Goal: Check status: Check status

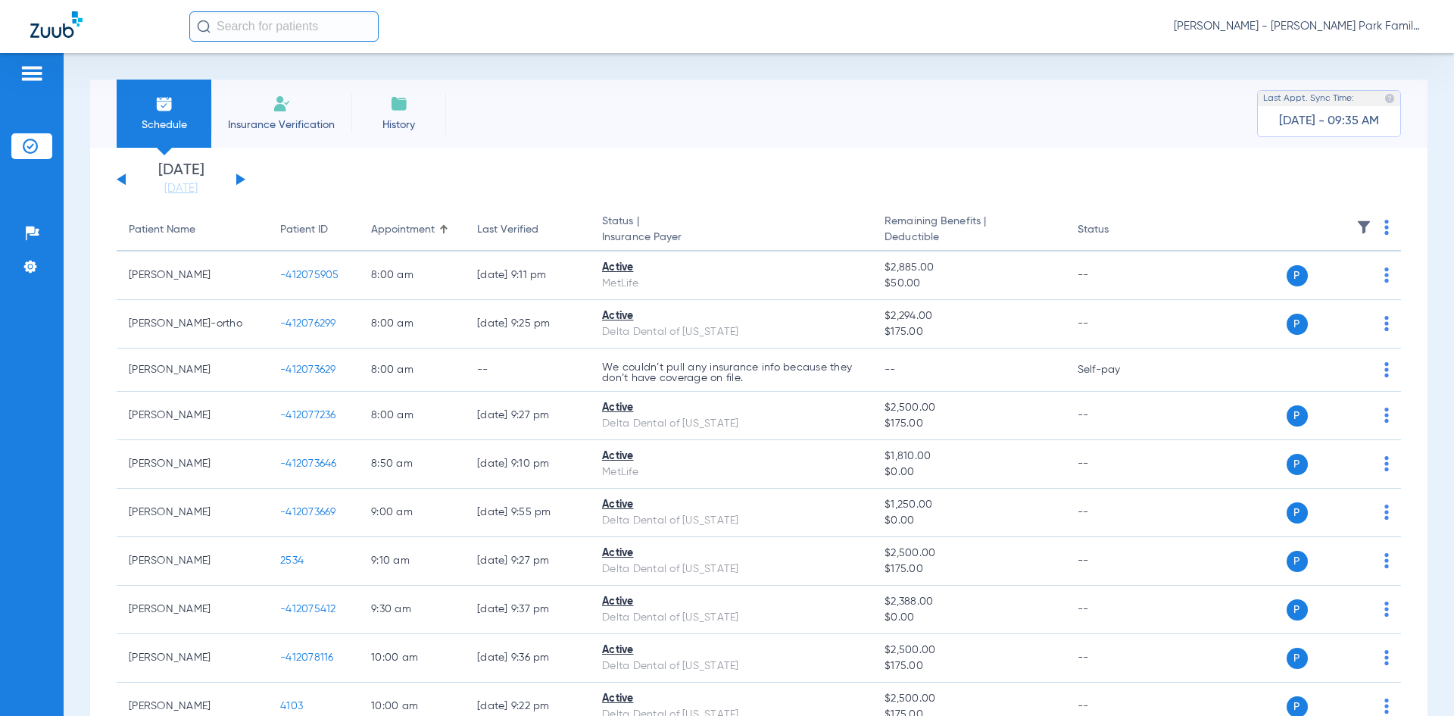
click at [241, 177] on button at bounding box center [240, 178] width 9 height 11
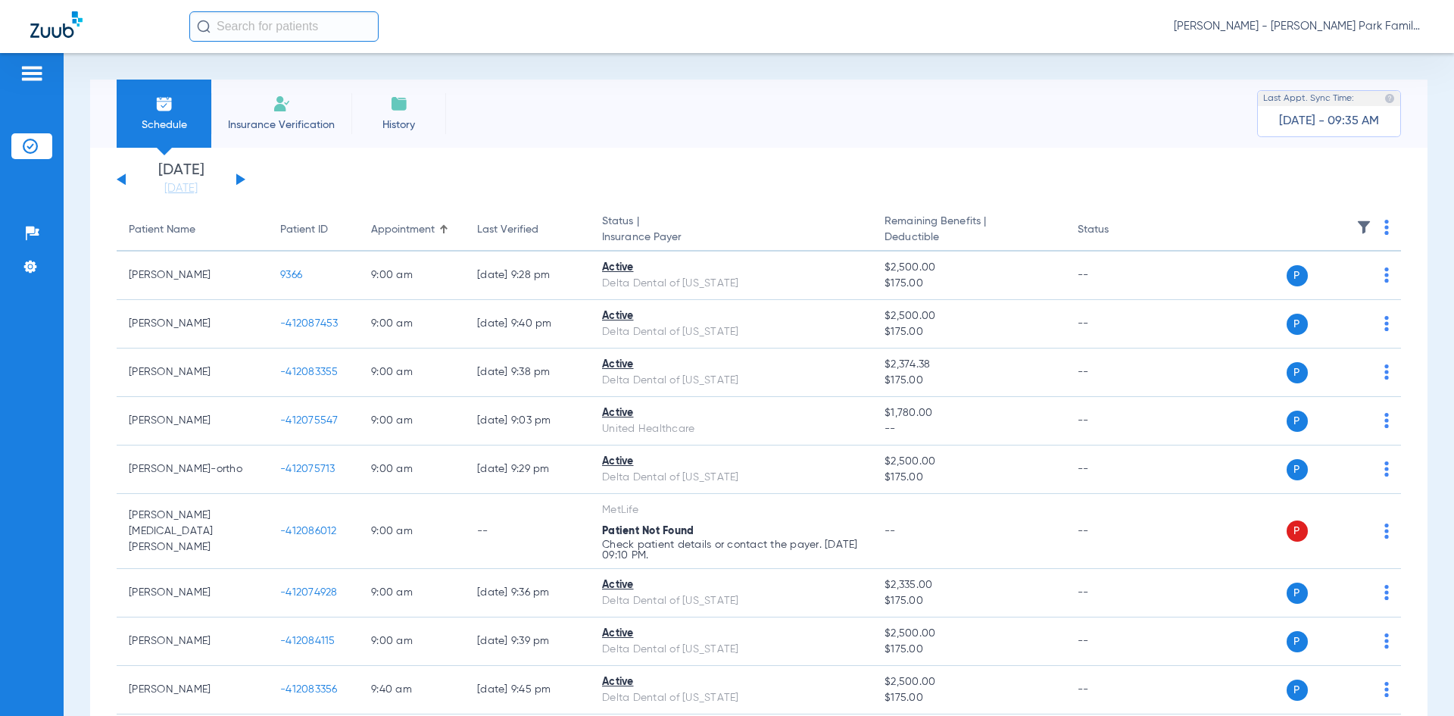
click at [1357, 227] on img at bounding box center [1364, 227] width 15 height 15
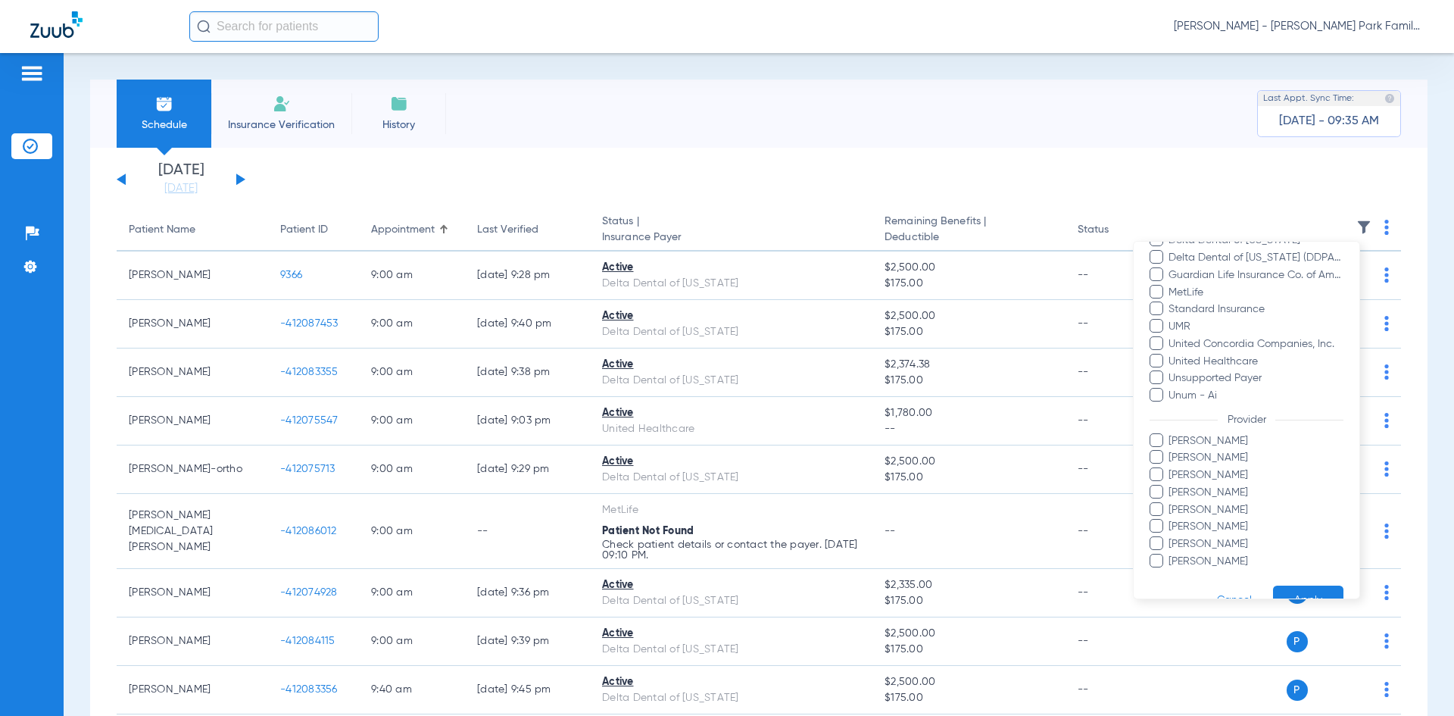
scroll to position [384, 0]
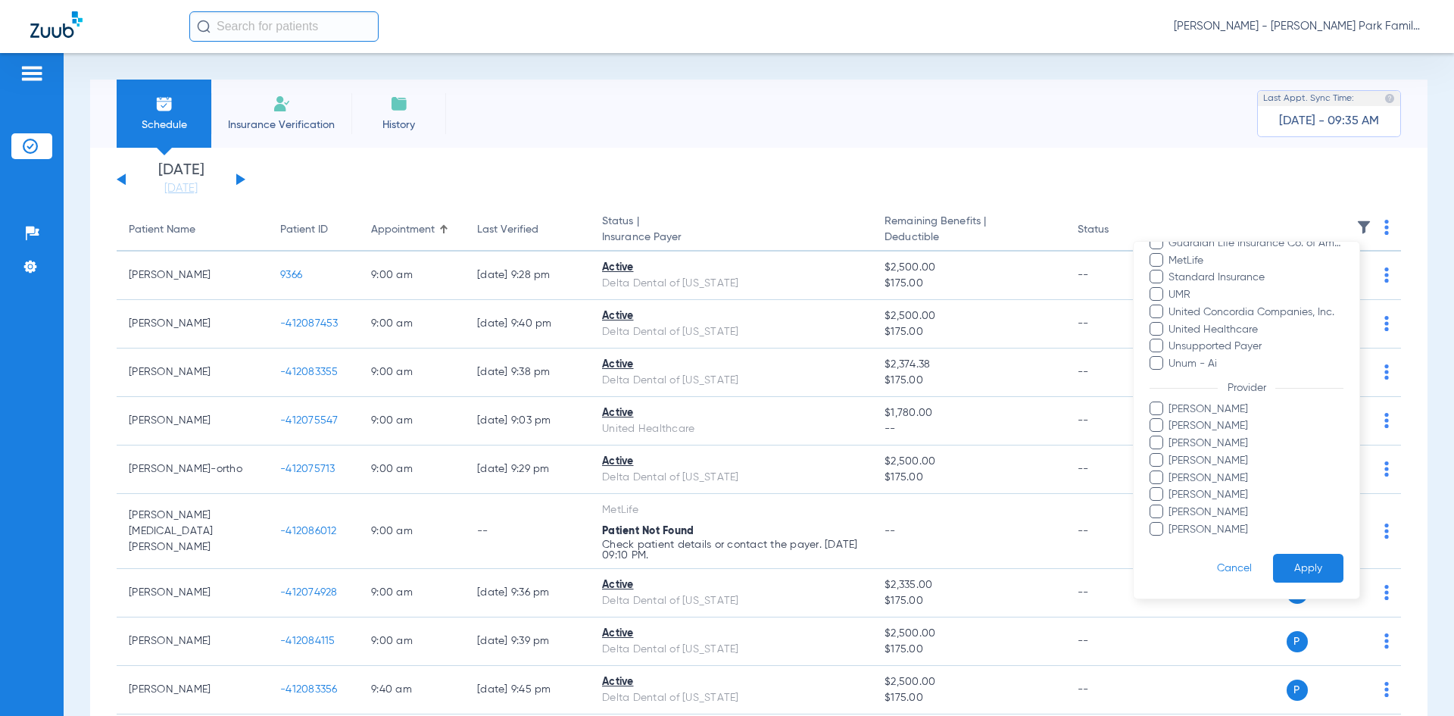
click at [1155, 425] on span at bounding box center [1157, 425] width 14 height 14
click at [1171, 436] on input "[PERSON_NAME]" at bounding box center [1171, 436] width 0 height 0
click at [1160, 510] on span at bounding box center [1157, 511] width 14 height 14
click at [1171, 523] on input "[PERSON_NAME]" at bounding box center [1171, 523] width 0 height 0
click at [1301, 570] on button "Apply" at bounding box center [1308, 569] width 70 height 30
